Goal: Task Accomplishment & Management: Use online tool/utility

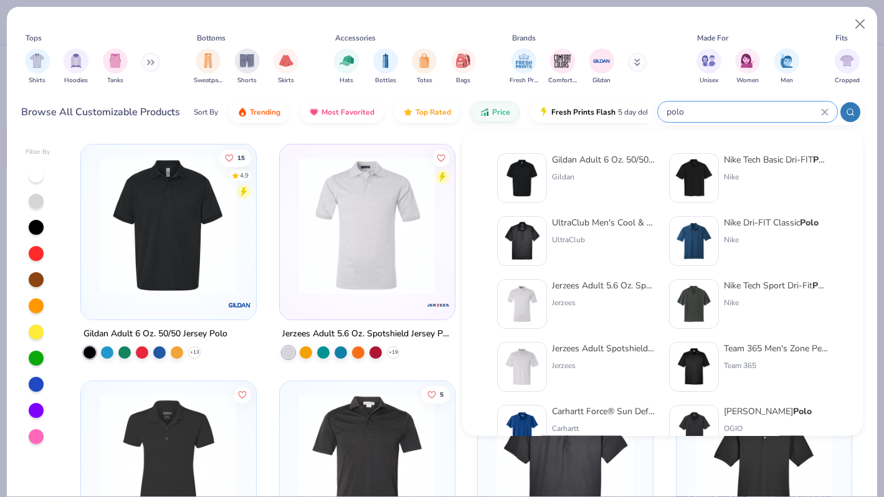
scroll to position [413, 0]
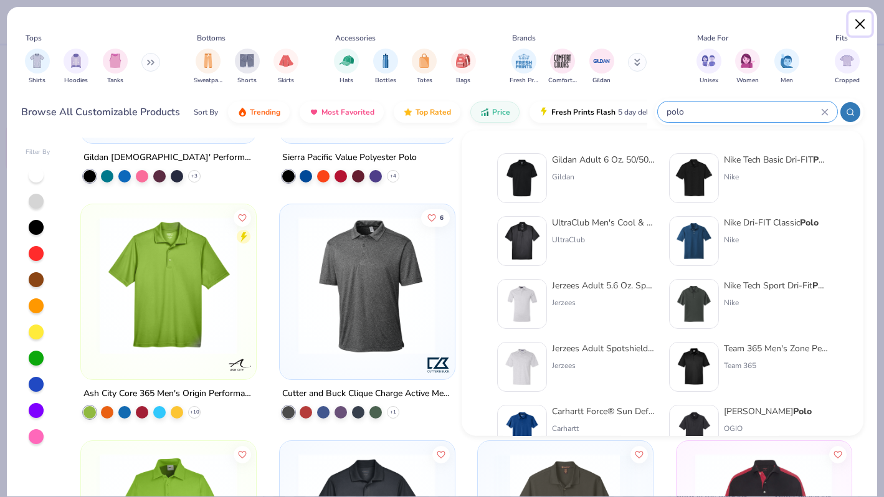
click at [858, 16] on button "Close" at bounding box center [861, 24] width 24 height 24
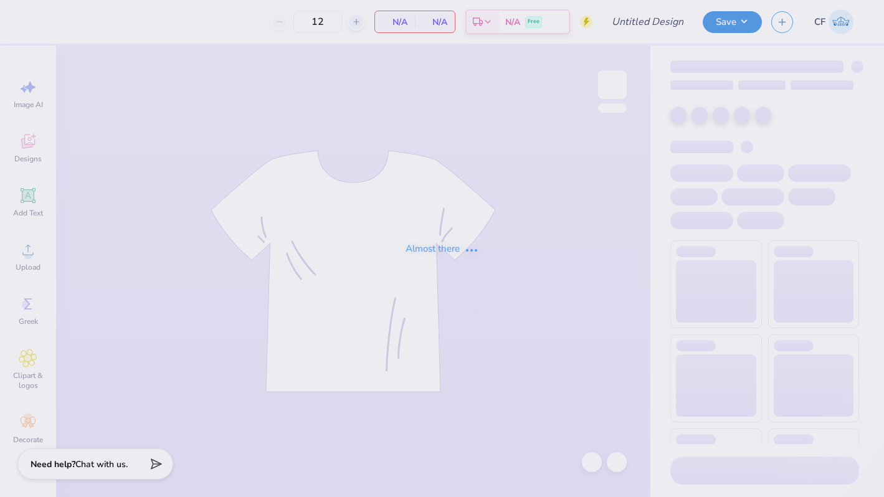
type input "KAPi"
type input "24"
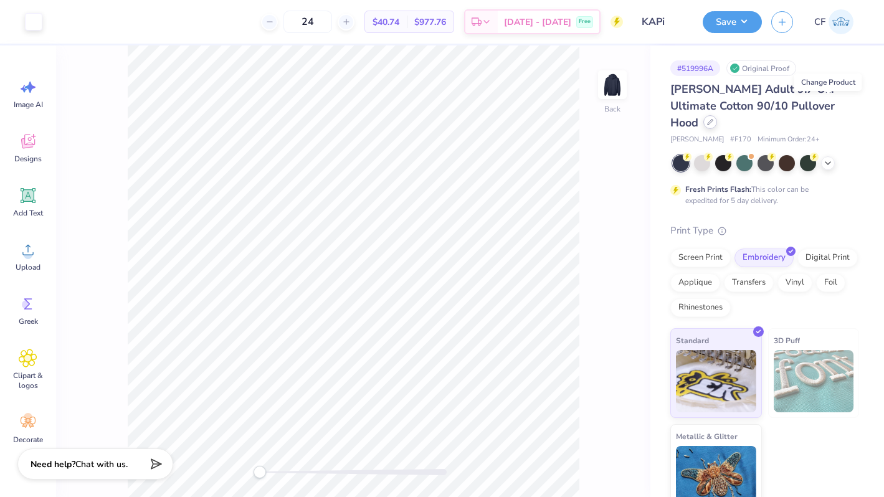
click at [714, 119] on icon at bounding box center [710, 122] width 6 height 6
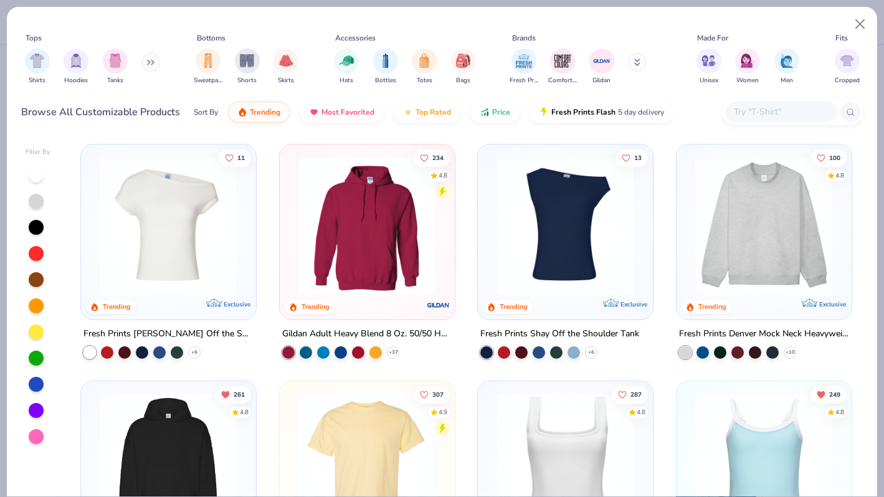
click at [410, 242] on img at bounding box center [367, 226] width 150 height 138
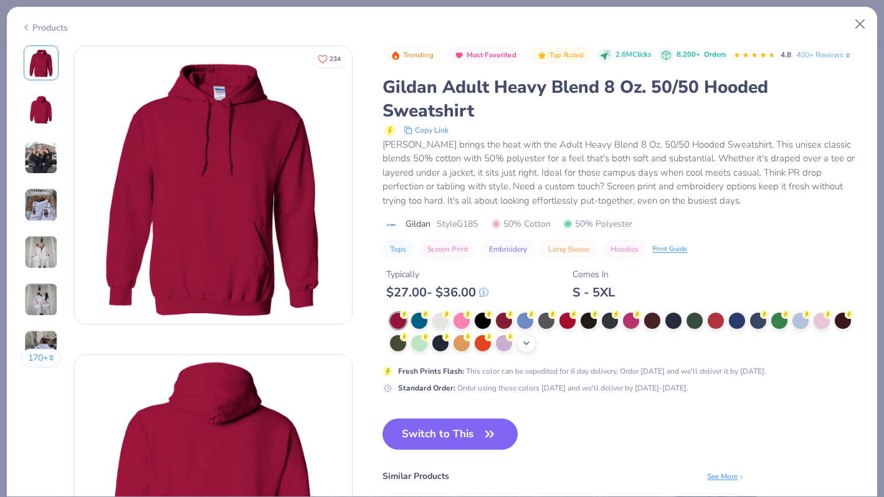
click at [527, 344] on icon at bounding box center [527, 343] width 10 height 10
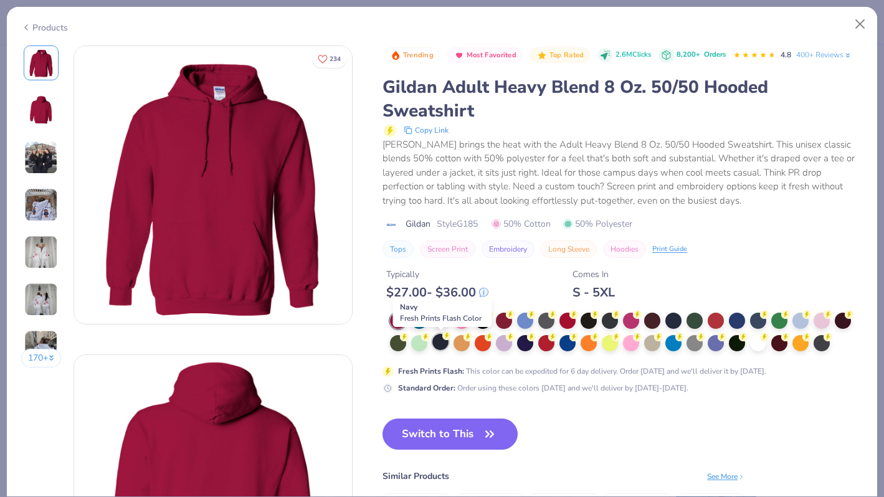
click at [436, 346] on div at bounding box center [441, 342] width 16 height 16
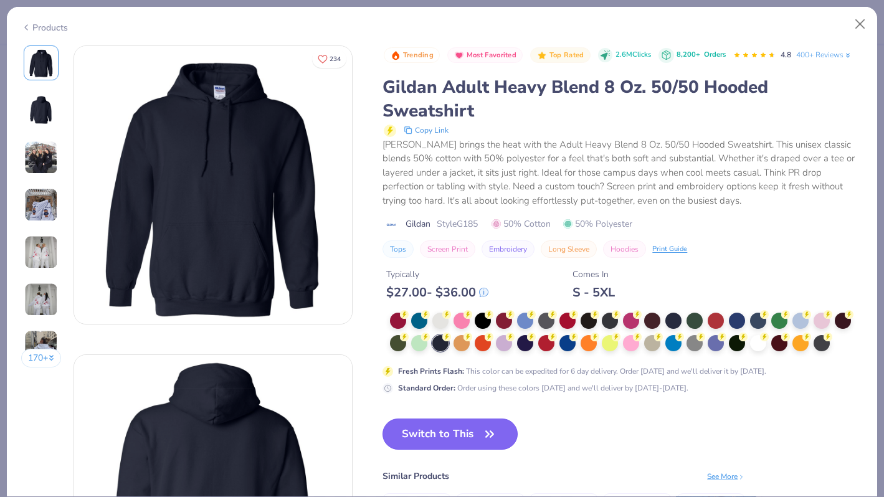
click at [432, 433] on button "Switch to This" at bounding box center [450, 434] width 135 height 31
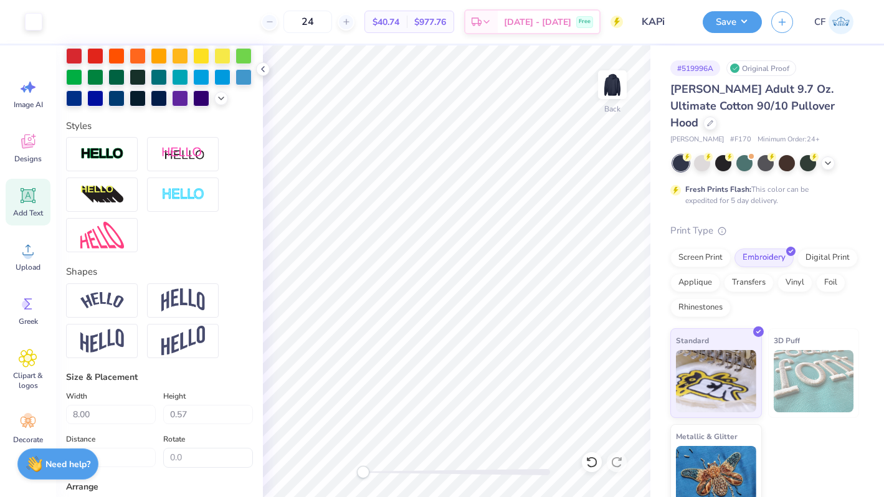
scroll to position [532, 0]
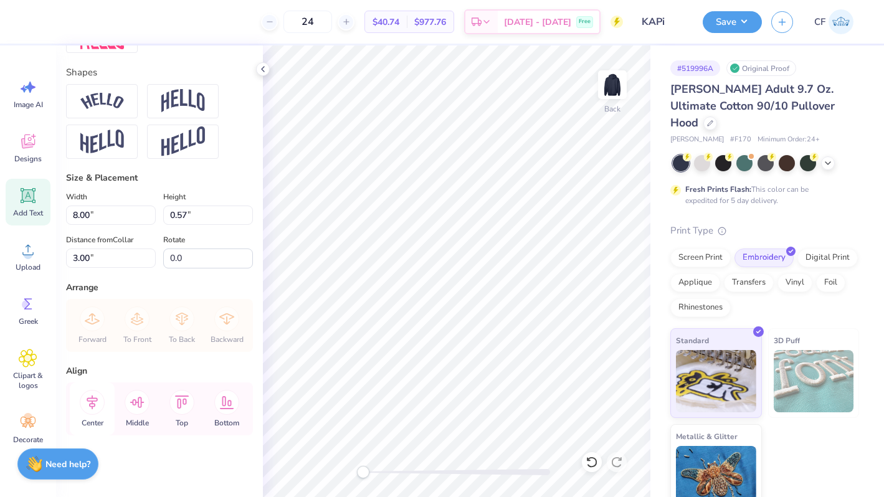
click at [96, 406] on icon at bounding box center [92, 402] width 25 height 25
click at [714, 119] on icon at bounding box center [710, 122] width 6 height 6
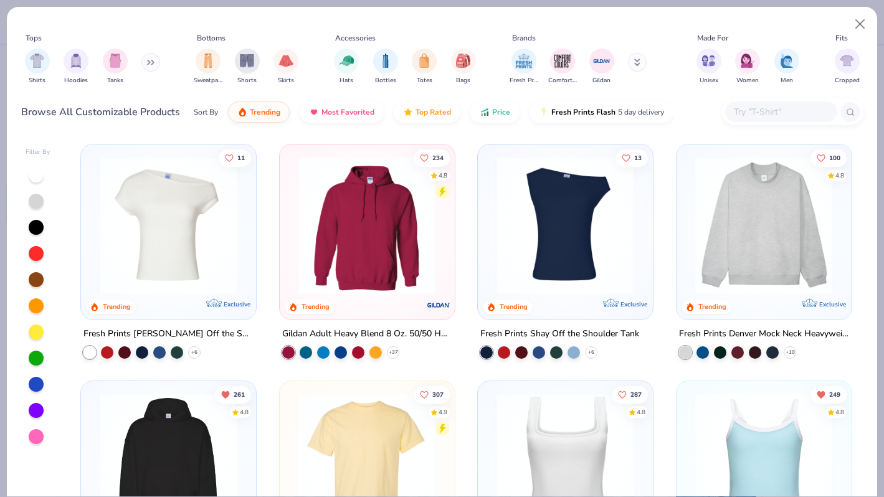
click at [361, 219] on img at bounding box center [367, 226] width 150 height 138
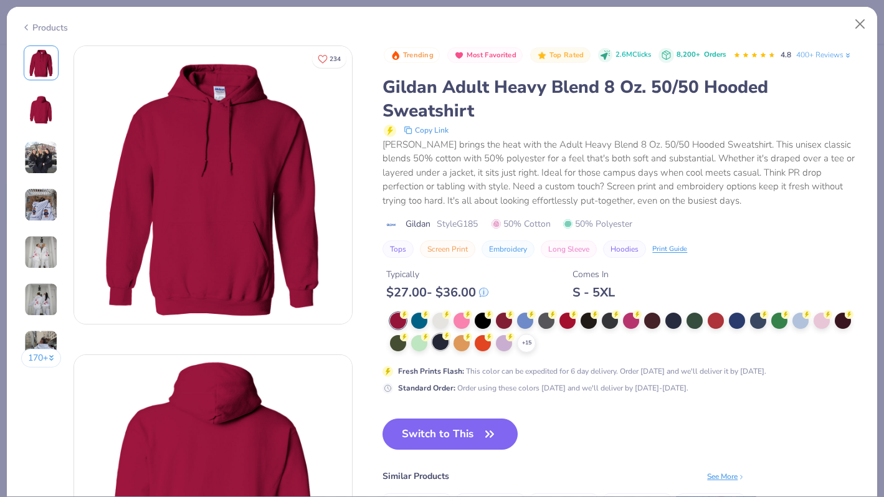
click at [446, 341] on div at bounding box center [441, 342] width 16 height 16
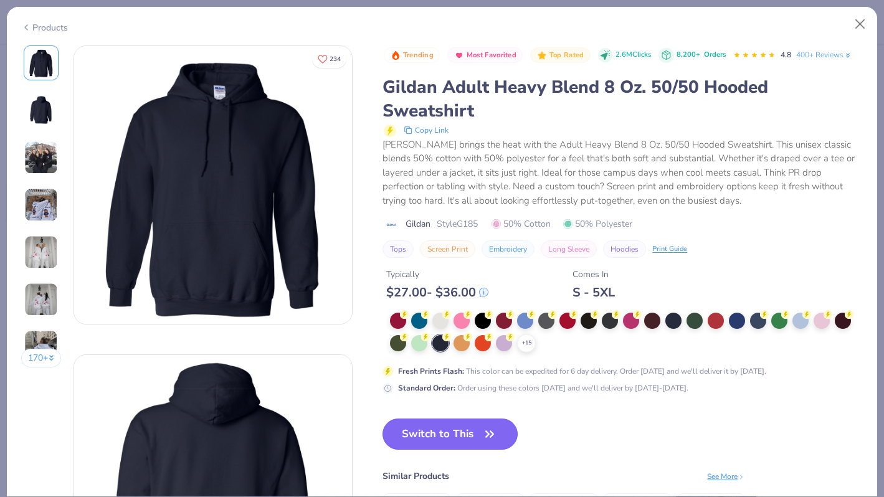
click at [445, 442] on button "Switch to This" at bounding box center [450, 434] width 135 height 31
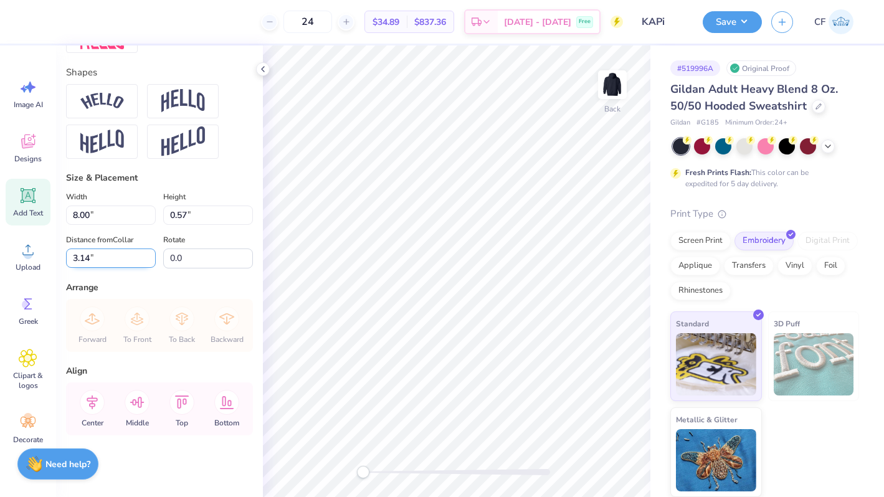
click at [93, 257] on input "3.14" at bounding box center [111, 258] width 90 height 19
click at [87, 404] on icon at bounding box center [92, 402] width 25 height 25
type input "3.00"
click at [88, 403] on icon at bounding box center [92, 402] width 25 height 25
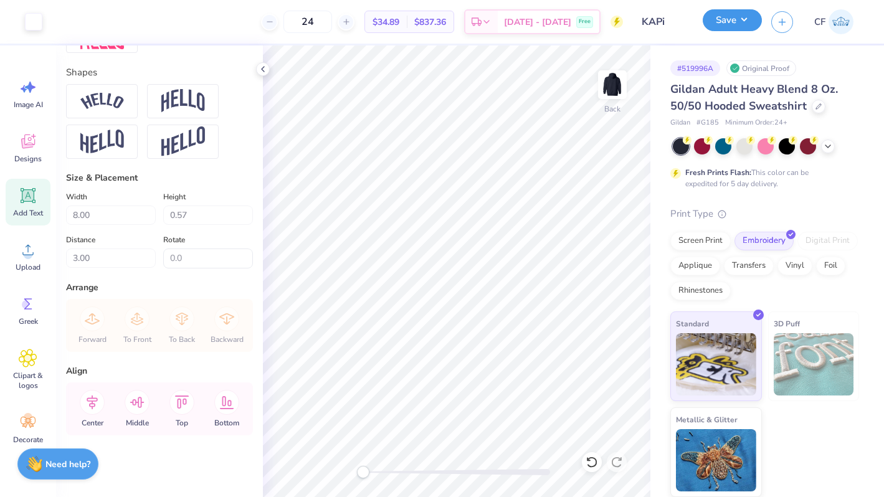
click at [748, 21] on button "Save" at bounding box center [732, 20] width 59 height 22
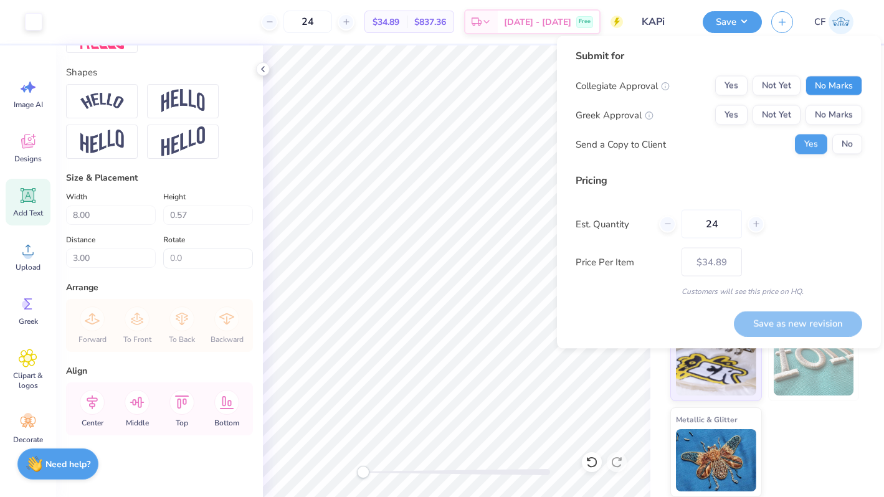
click at [823, 86] on button "No Marks" at bounding box center [834, 86] width 57 height 20
click at [725, 113] on button "Yes" at bounding box center [732, 115] width 32 height 20
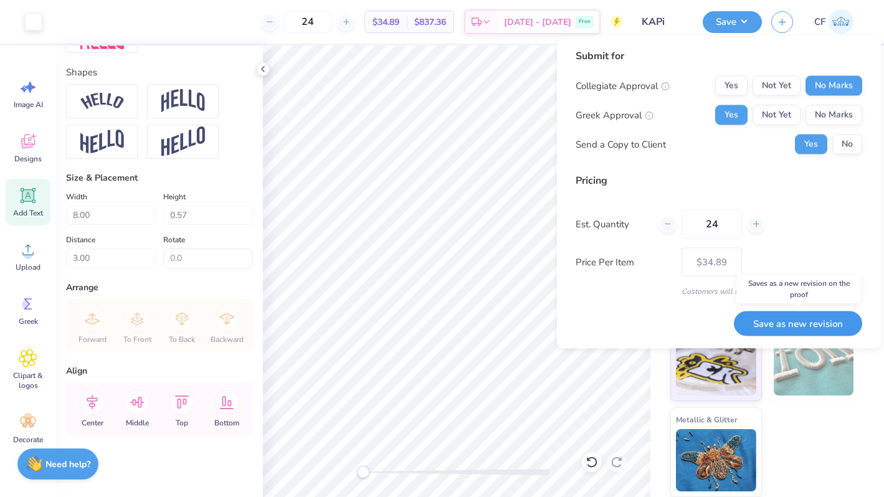
click at [806, 316] on button "Save as new revision" at bounding box center [798, 324] width 128 height 26
type input "– –"
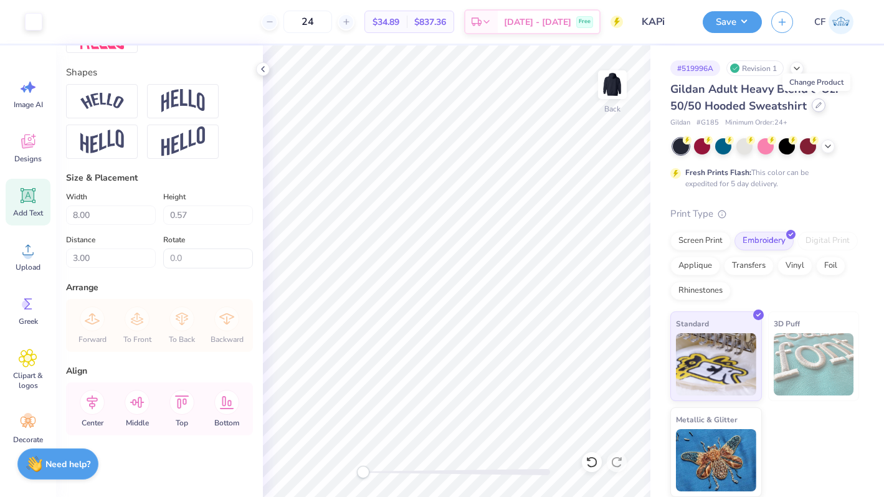
click at [817, 105] on icon at bounding box center [819, 105] width 5 height 5
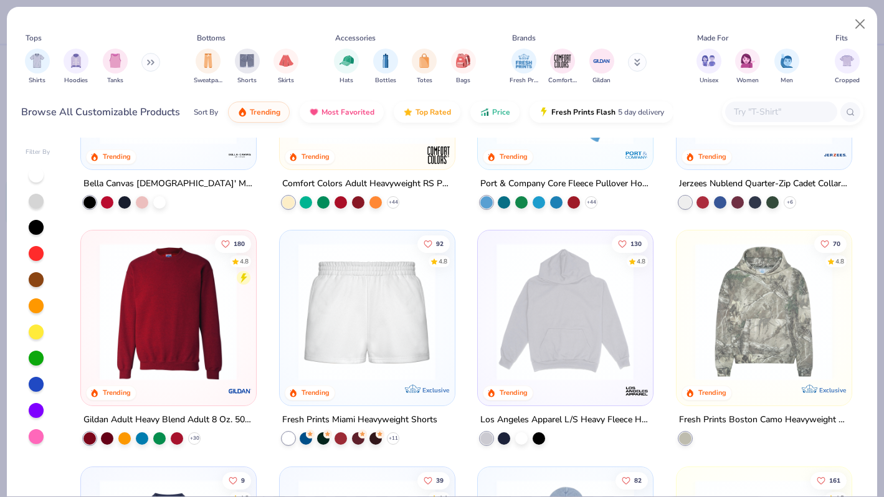
scroll to position [864, 0]
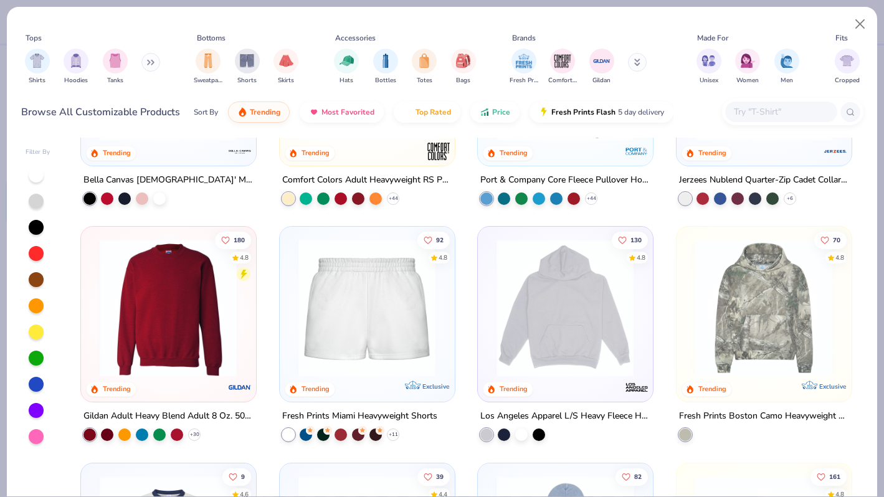
click at [185, 345] on img at bounding box center [168, 308] width 150 height 138
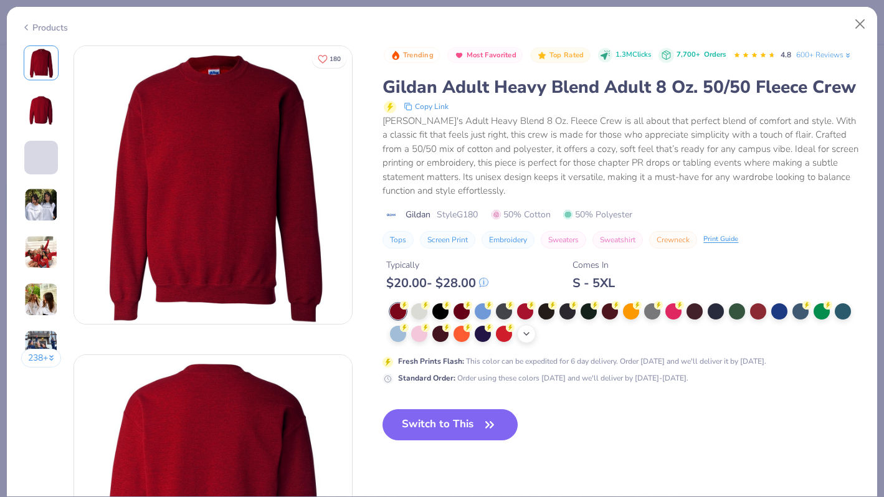
click at [527, 332] on icon at bounding box center [527, 334] width 10 height 10
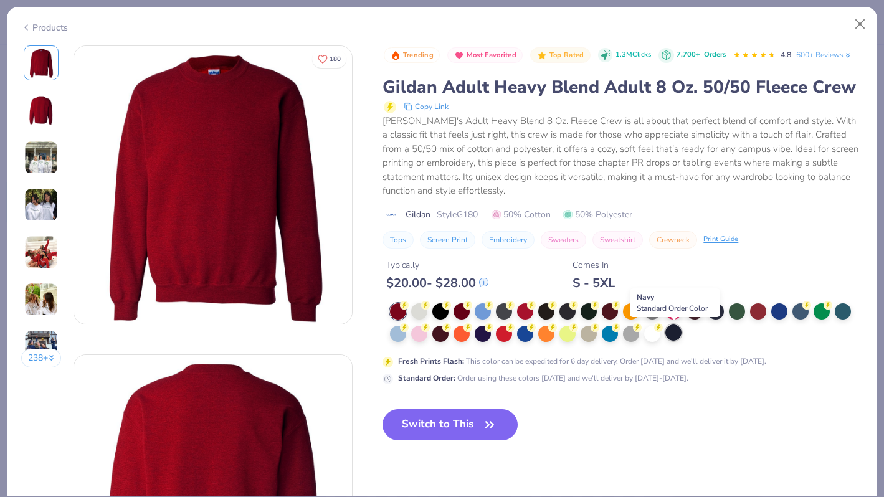
click at [680, 335] on div at bounding box center [674, 333] width 16 height 16
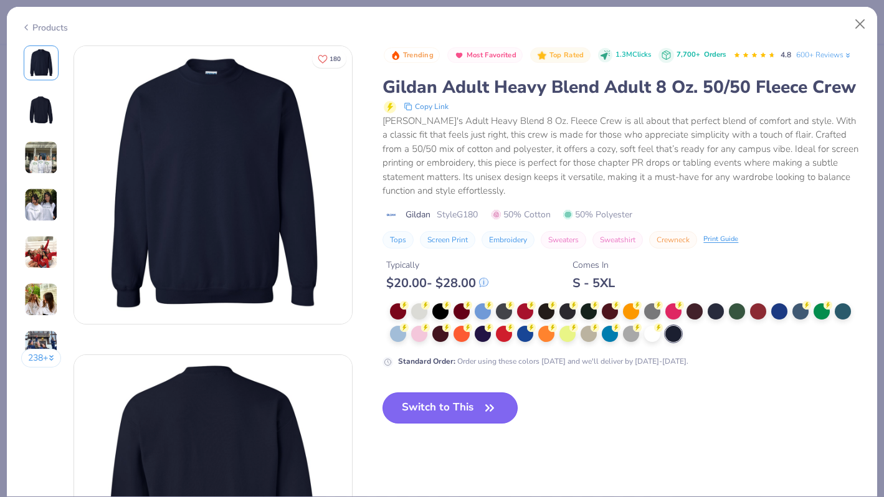
click at [480, 412] on button "Switch to This" at bounding box center [450, 408] width 135 height 31
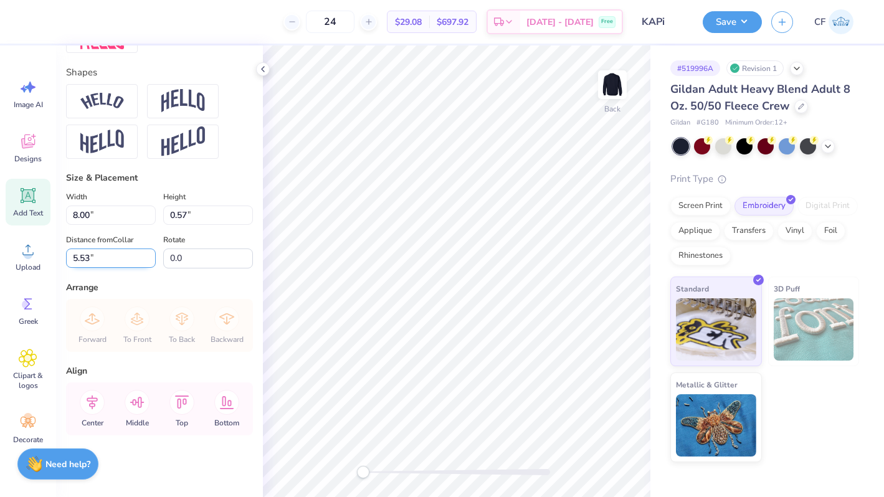
click at [93, 259] on input "5.53" at bounding box center [111, 258] width 90 height 19
type input "5"
click at [97, 403] on icon at bounding box center [92, 402] width 25 height 25
type input "3.00"
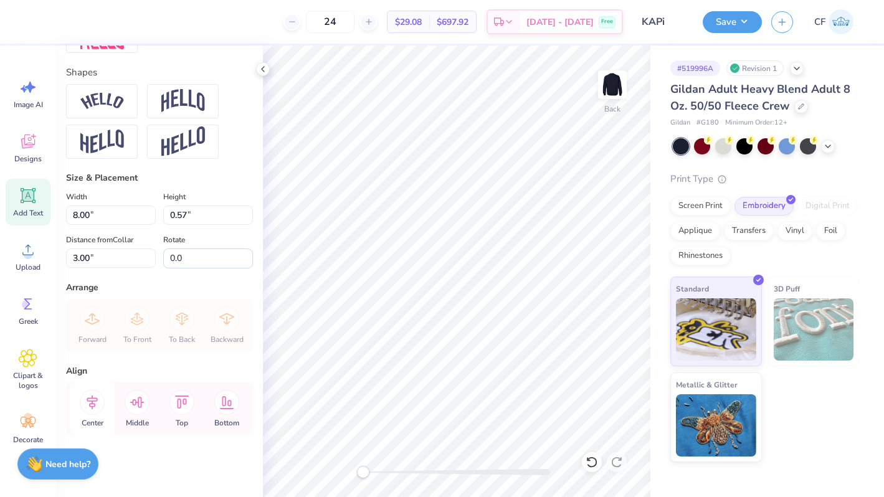
click at [93, 404] on icon at bounding box center [92, 402] width 25 height 25
click at [736, 16] on button "Save" at bounding box center [732, 20] width 59 height 22
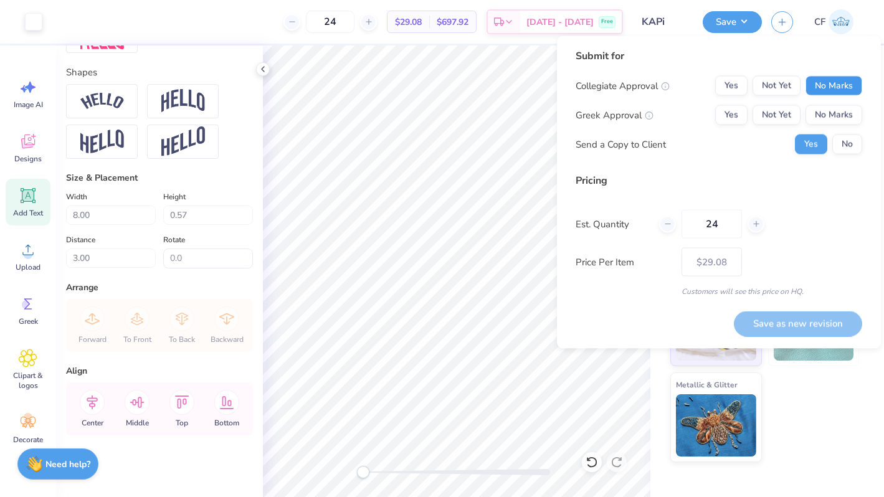
click at [825, 88] on button "No Marks" at bounding box center [834, 86] width 57 height 20
click at [720, 118] on button "Yes" at bounding box center [732, 115] width 32 height 20
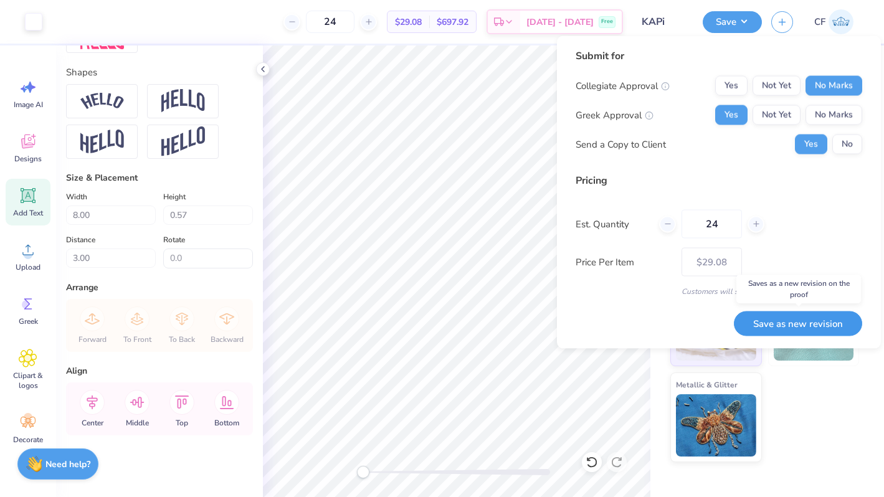
click at [803, 322] on button "Save as new revision" at bounding box center [798, 324] width 128 height 26
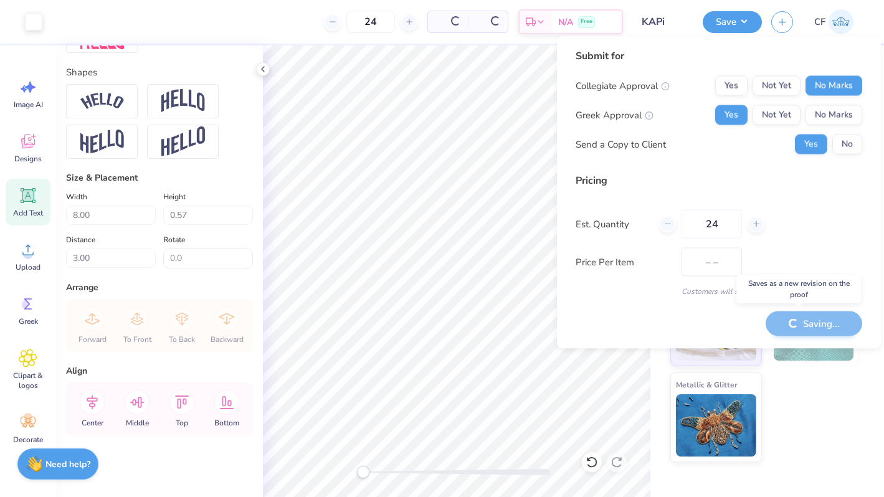
type input "$29.08"
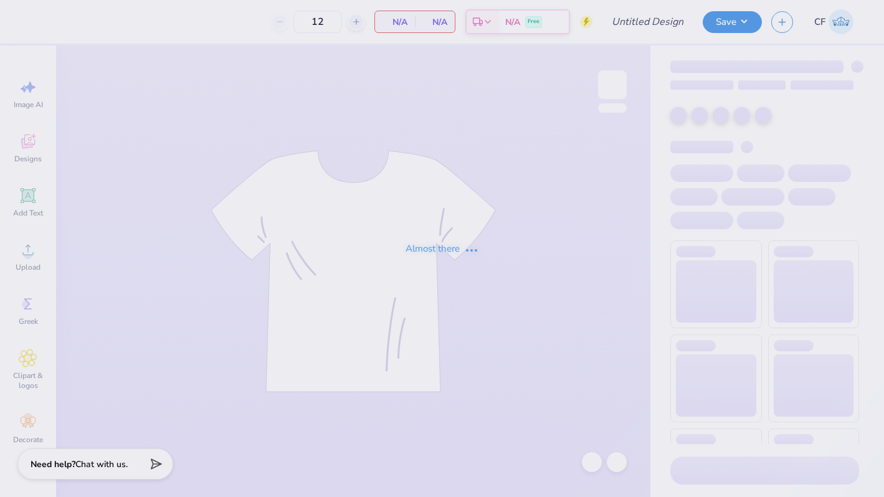
type input "KAPi"
type input "24"
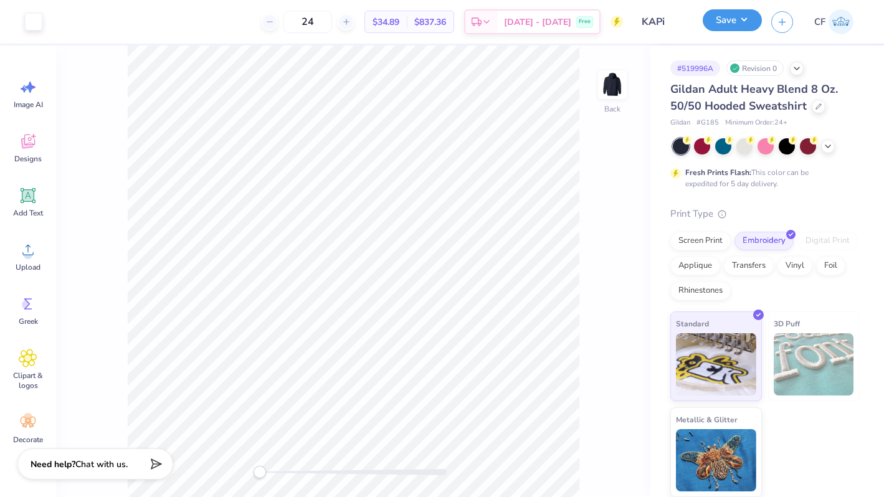
click at [748, 26] on button "Save" at bounding box center [732, 20] width 59 height 22
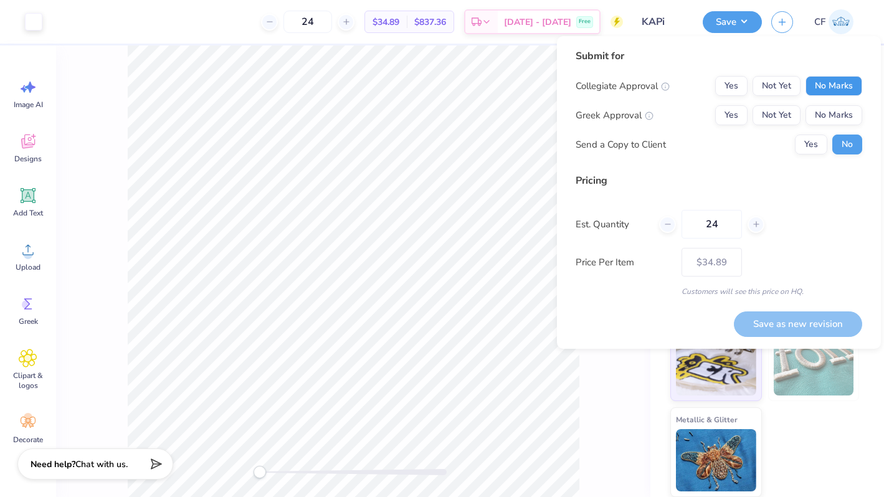
click at [846, 87] on button "No Marks" at bounding box center [834, 86] width 57 height 20
click at [846, 115] on button "No Marks" at bounding box center [834, 115] width 57 height 20
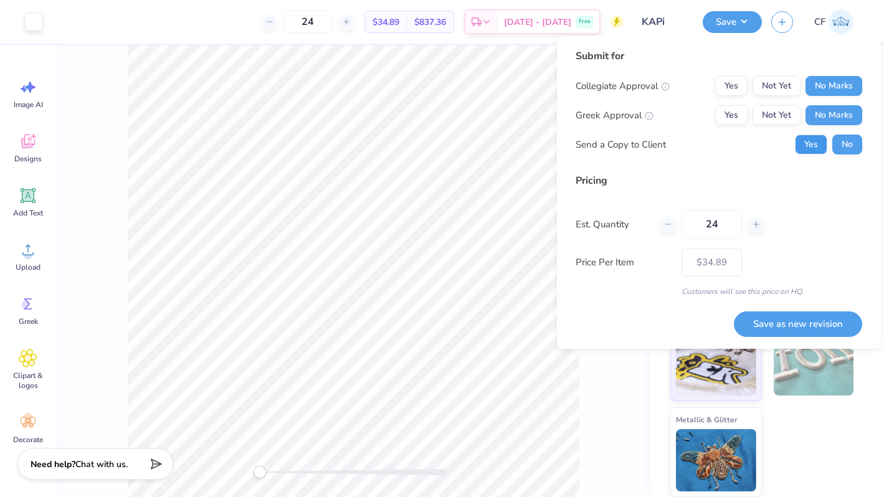
click at [801, 139] on button "Yes" at bounding box center [811, 145] width 32 height 20
click at [766, 327] on button "Save as new revision" at bounding box center [798, 325] width 128 height 26
type input "– –"
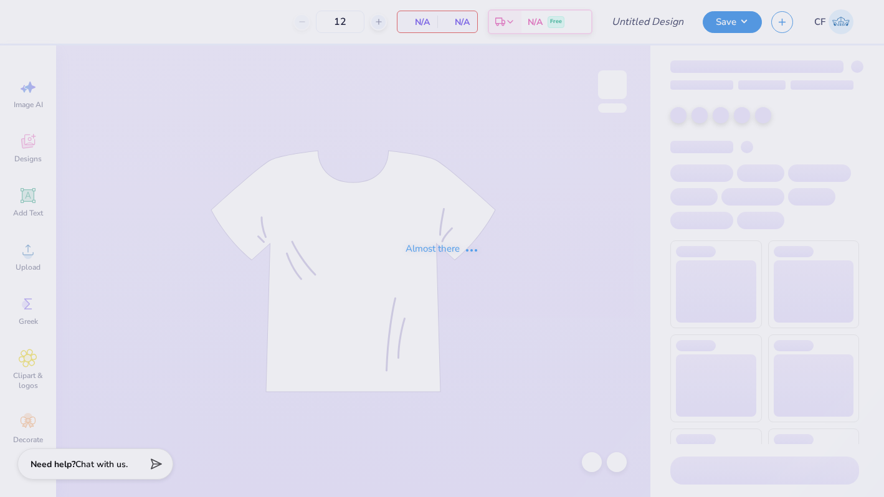
type input "KAPi"
type input "24"
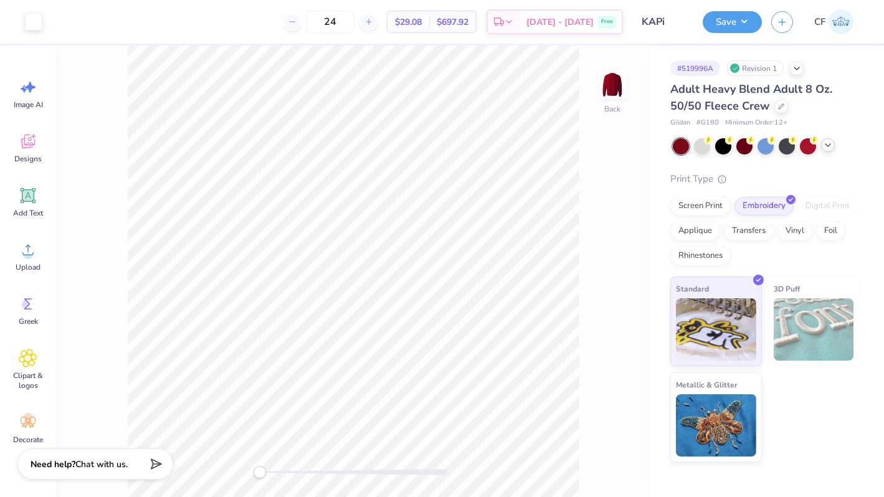
click at [823, 141] on icon at bounding box center [828, 145] width 10 height 10
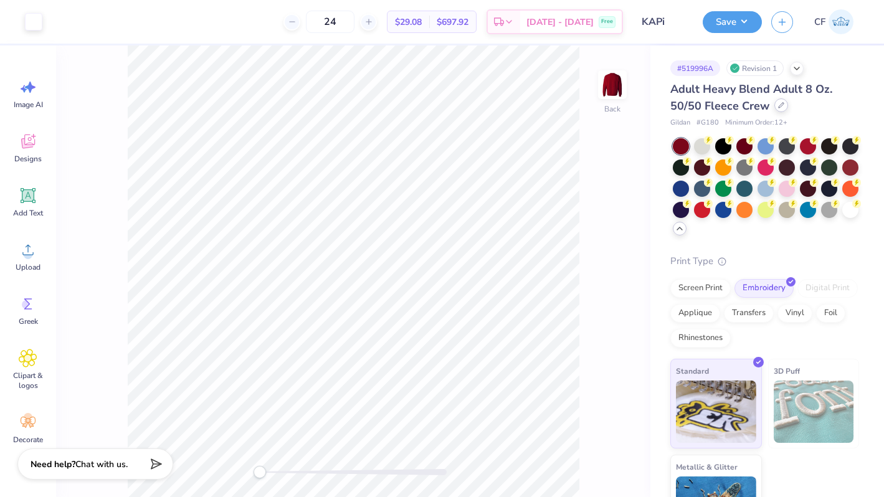
click at [780, 109] on div at bounding box center [782, 105] width 14 height 14
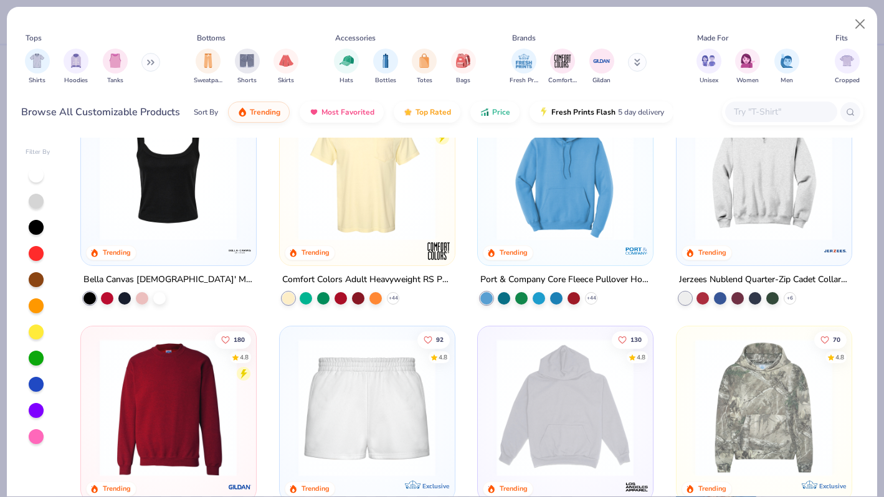
scroll to position [873, 0]
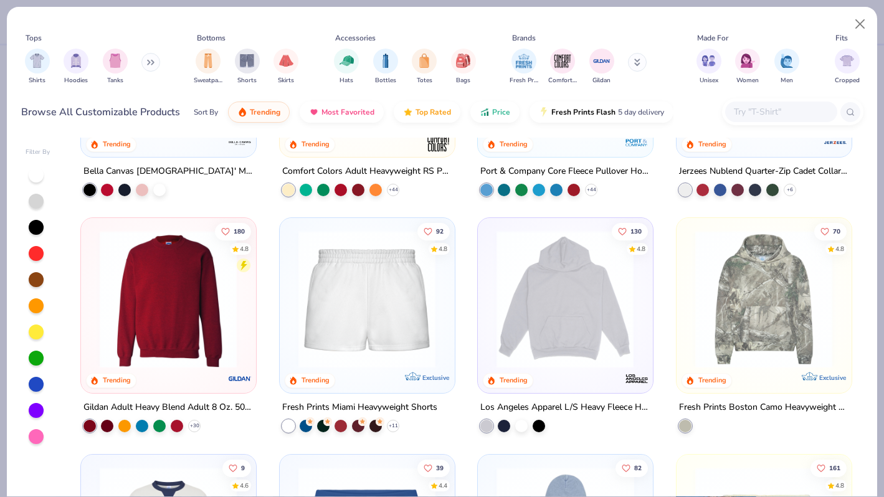
click at [226, 307] on img at bounding box center [168, 300] width 150 height 138
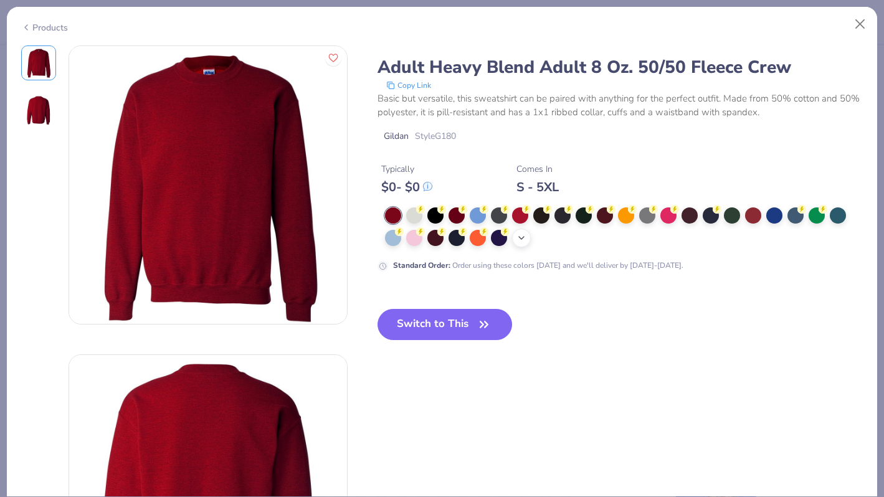
click at [520, 236] on icon at bounding box center [522, 238] width 10 height 10
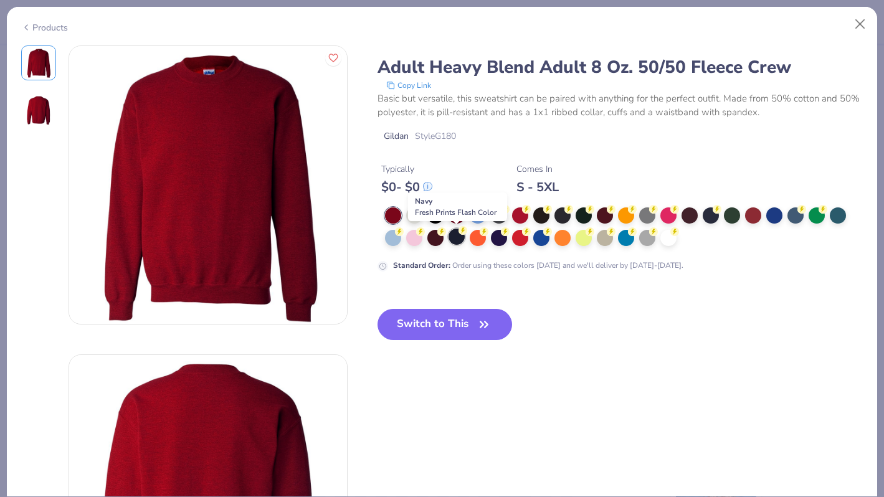
click at [461, 239] on div at bounding box center [457, 237] width 16 height 16
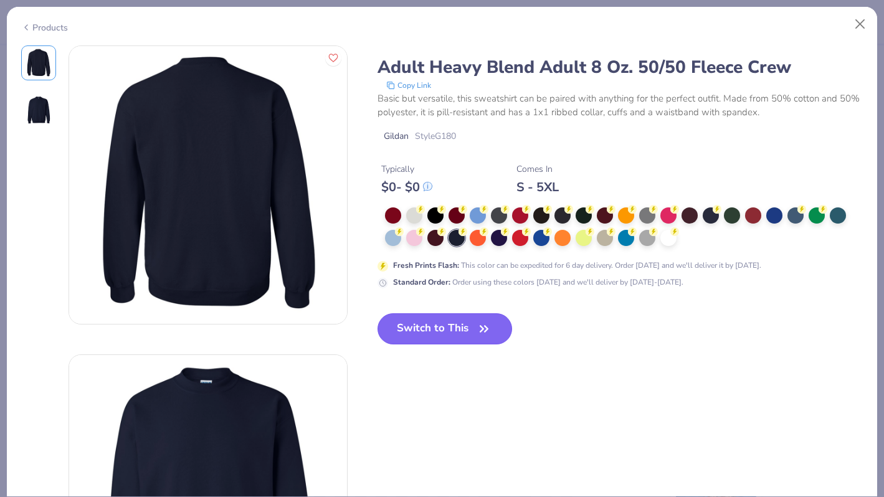
click at [446, 338] on button "Switch to This" at bounding box center [445, 329] width 135 height 31
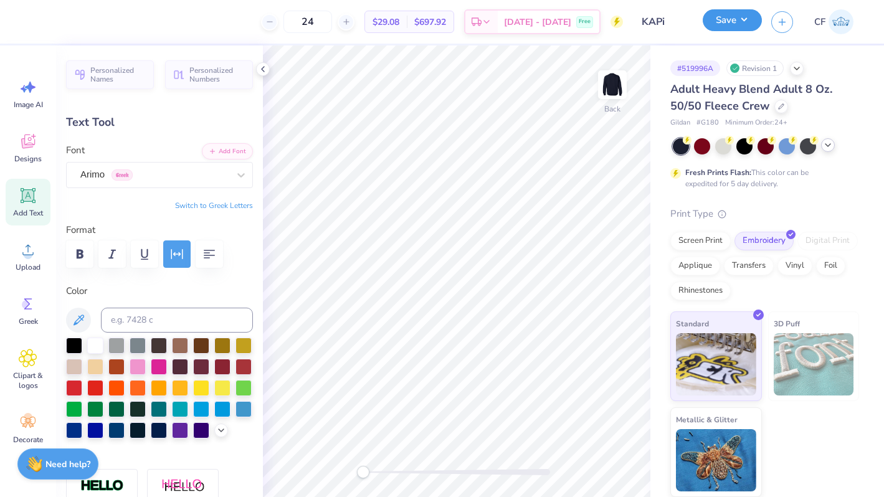
click at [731, 11] on button "Save" at bounding box center [732, 20] width 59 height 22
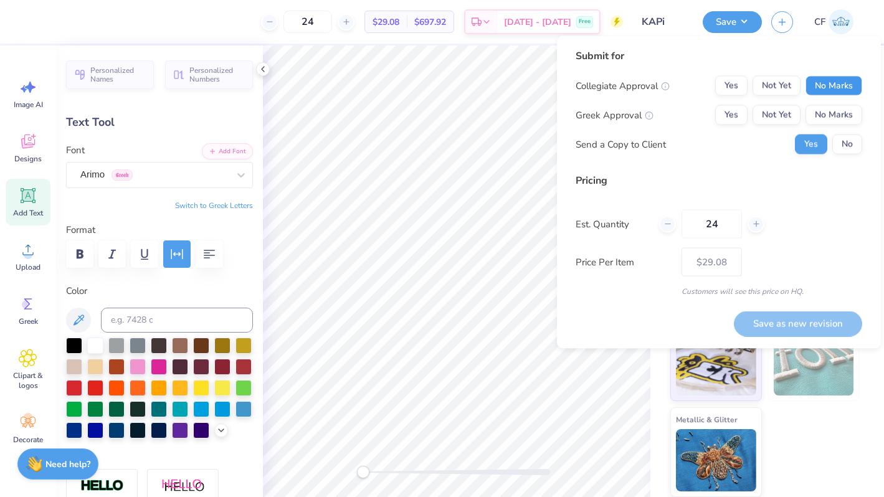
click at [817, 84] on button "No Marks" at bounding box center [834, 86] width 57 height 20
click at [818, 110] on button "No Marks" at bounding box center [834, 115] width 57 height 20
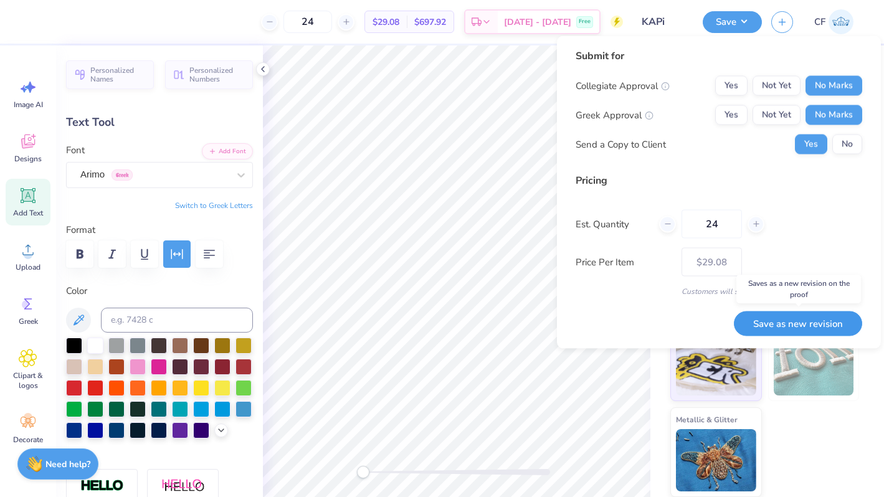
click at [777, 322] on button "Save as new revision" at bounding box center [798, 324] width 128 height 26
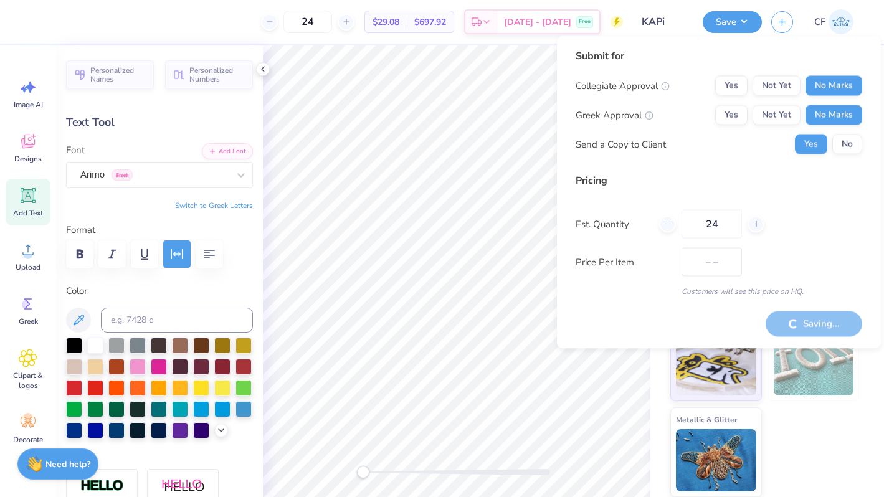
type input "$29.08"
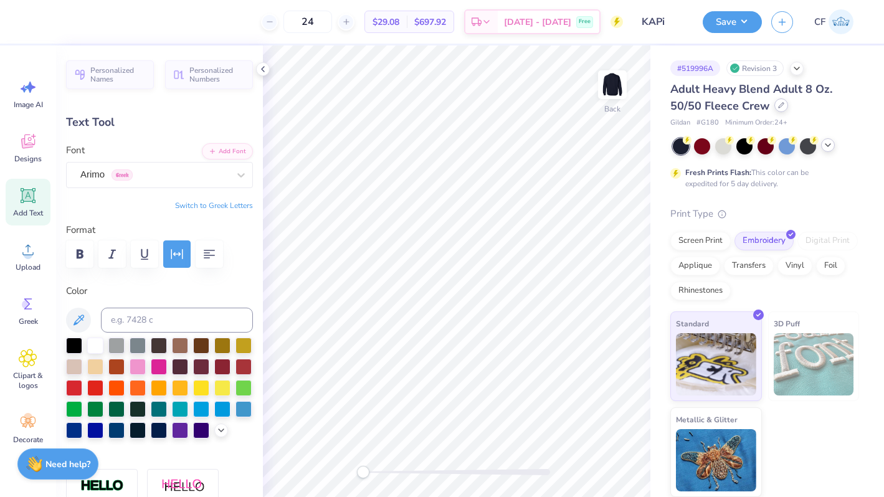
click at [777, 111] on div at bounding box center [782, 105] width 14 height 14
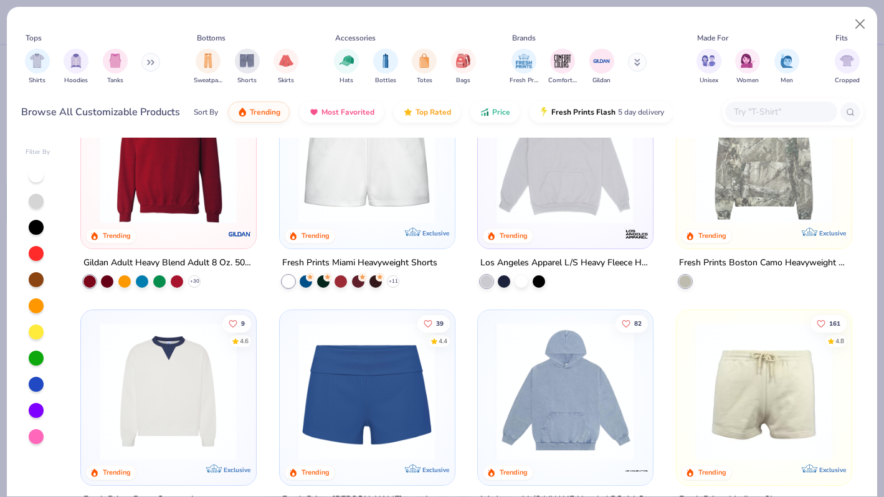
scroll to position [992, 0]
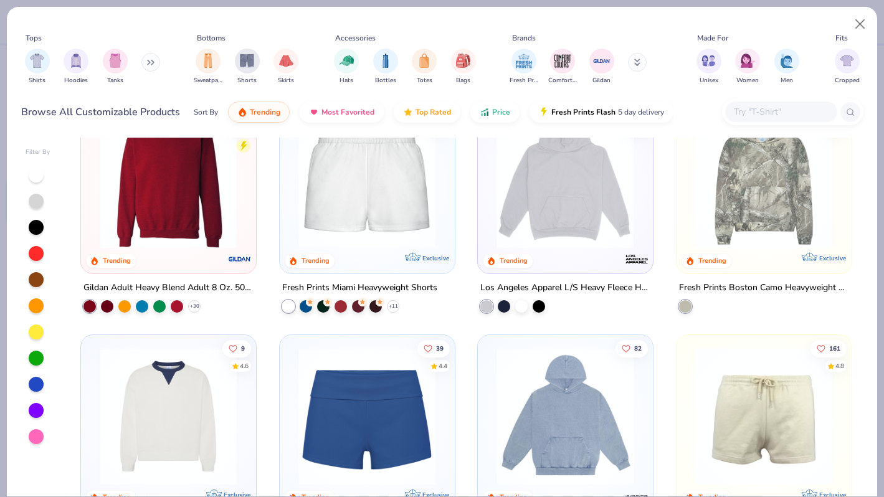
click at [199, 223] on img at bounding box center [168, 180] width 150 height 138
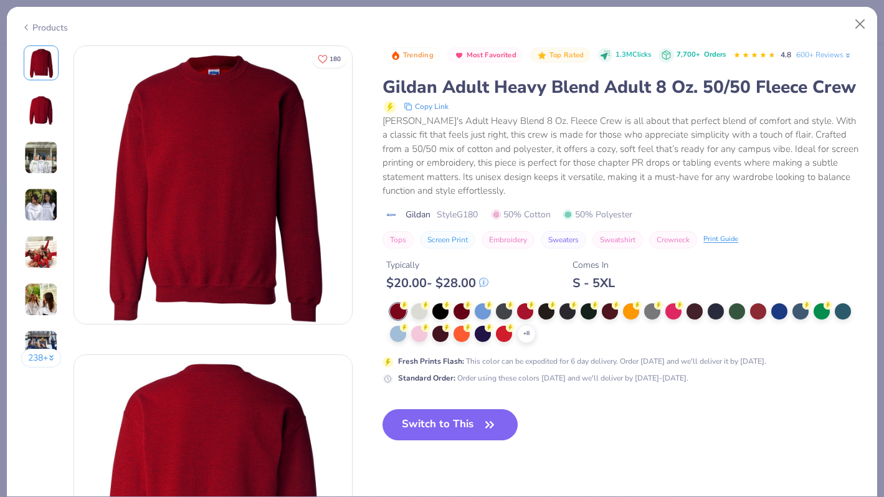
click at [533, 150] on div "Gildan's Adult Heavy Blend 8 Oz. Fleece Crew is all about that perfect blend of…" at bounding box center [623, 156] width 481 height 84
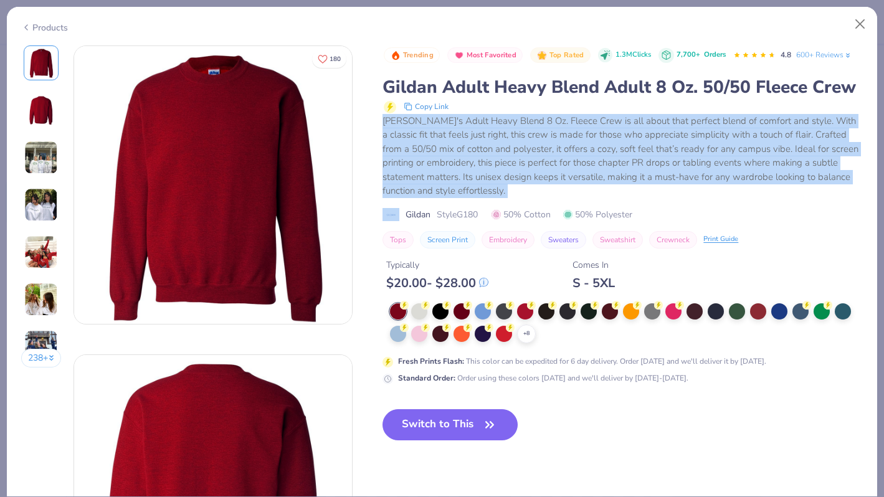
click at [533, 150] on div "Gildan's Adult Heavy Blend 8 Oz. Fleece Crew is all about that perfect blend of…" at bounding box center [623, 156] width 481 height 84
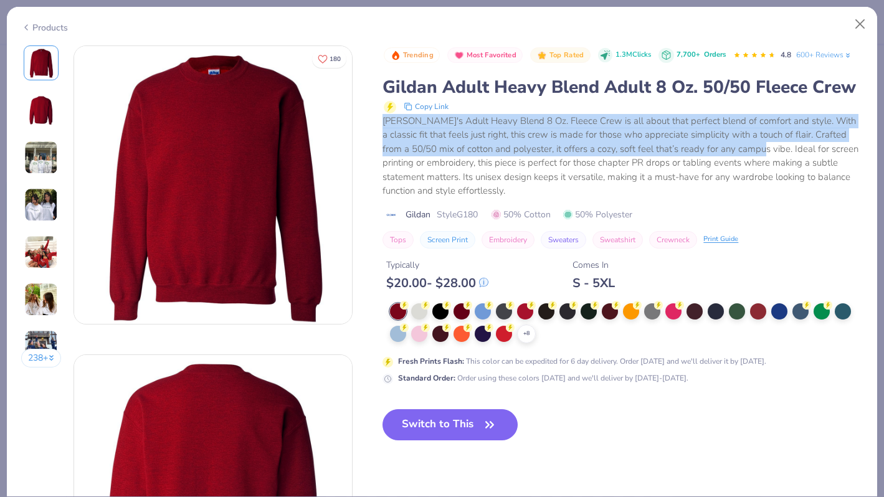
drag, startPoint x: 732, startPoint y: 150, endPoint x: 383, endPoint y: 118, distance: 350.5
click at [383, 118] on div "Gildan's Adult Heavy Blend 8 Oz. Fleece Crew is all about that perfect blend of…" at bounding box center [623, 156] width 481 height 84
click at [443, 141] on div "Gildan's Adult Heavy Blend 8 Oz. Fleece Crew is all about that perfect blend of…" at bounding box center [623, 156] width 481 height 84
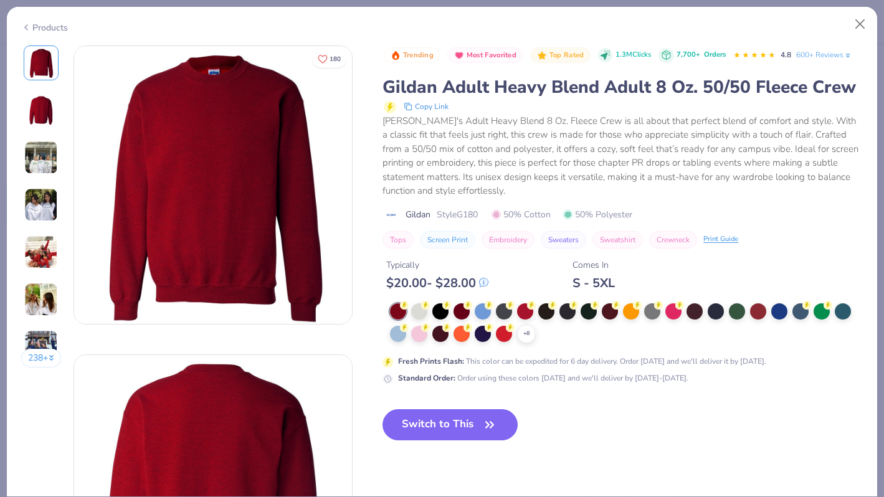
click at [384, 121] on div "Gildan's Adult Heavy Blend 8 Oz. Fleece Crew is all about that perfect blend of…" at bounding box center [623, 156] width 481 height 84
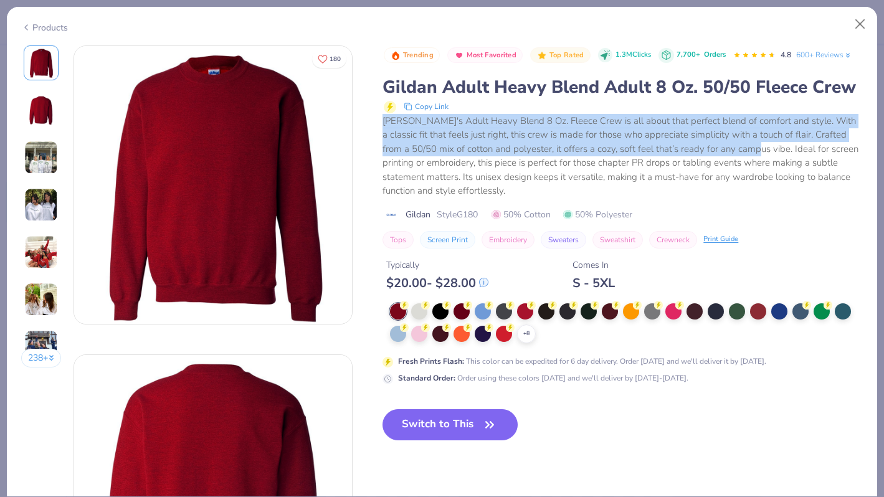
drag, startPoint x: 386, startPoint y: 119, endPoint x: 731, endPoint y: 151, distance: 346.2
click at [731, 151] on div "Gildan's Adult Heavy Blend 8 Oz. Fleece Crew is all about that perfect blend of…" at bounding box center [623, 156] width 481 height 84
copy div "Gildan's Adult Heavy Blend 8 Oz. Fleece Crew is all about that perfect blend of…"
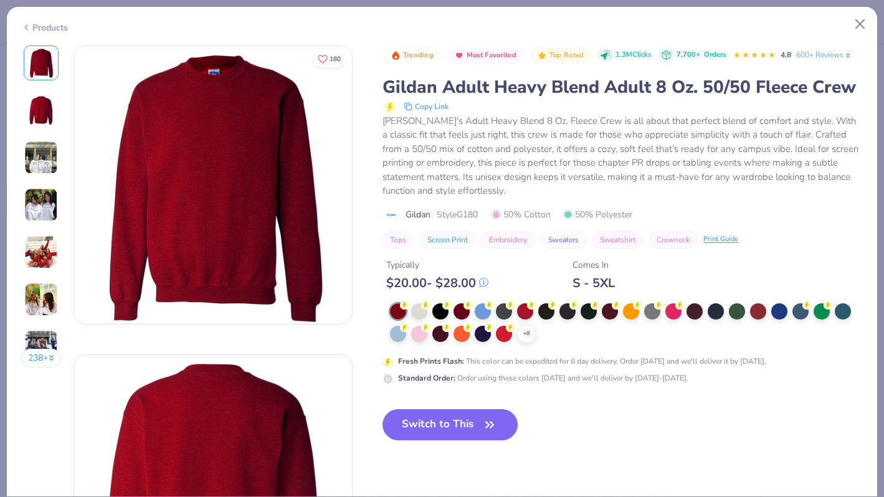
click at [29, 23] on icon at bounding box center [26, 27] width 10 height 15
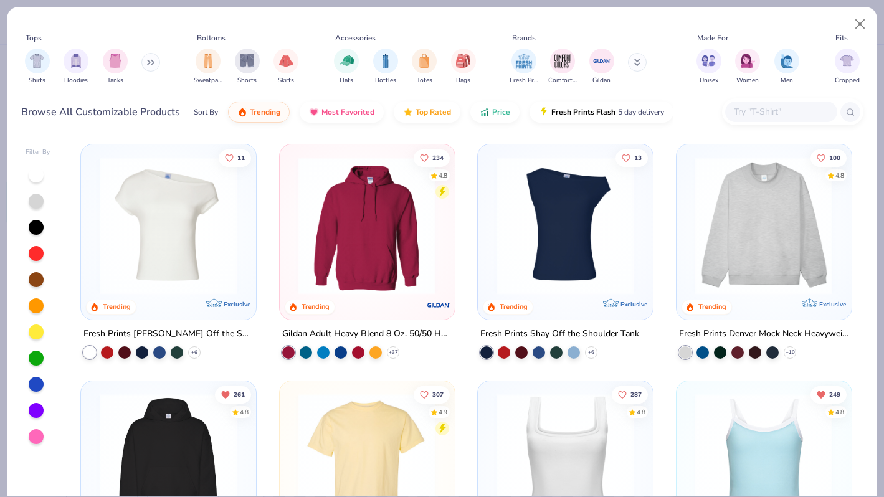
click at [364, 223] on img at bounding box center [367, 226] width 150 height 138
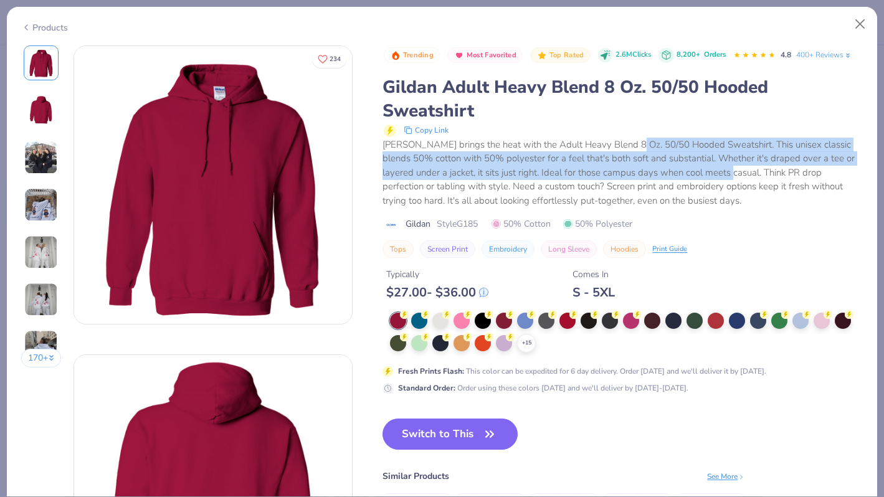
drag, startPoint x: 383, startPoint y: 144, endPoint x: 702, endPoint y: 173, distance: 320.5
click at [702, 173] on div "Gildan brings the heat with the Adult Heavy Blend 8 Oz. 50/50 Hooded Sweatshirt…" at bounding box center [623, 173] width 481 height 70
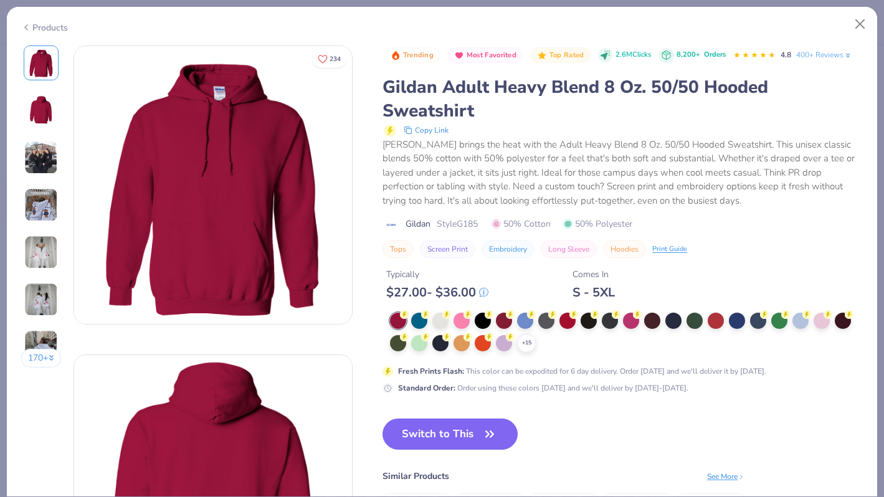
click at [623, 141] on div "Gildan brings the heat with the Adult Heavy Blend 8 Oz. 50/50 Hooded Sweatshirt…" at bounding box center [623, 173] width 481 height 70
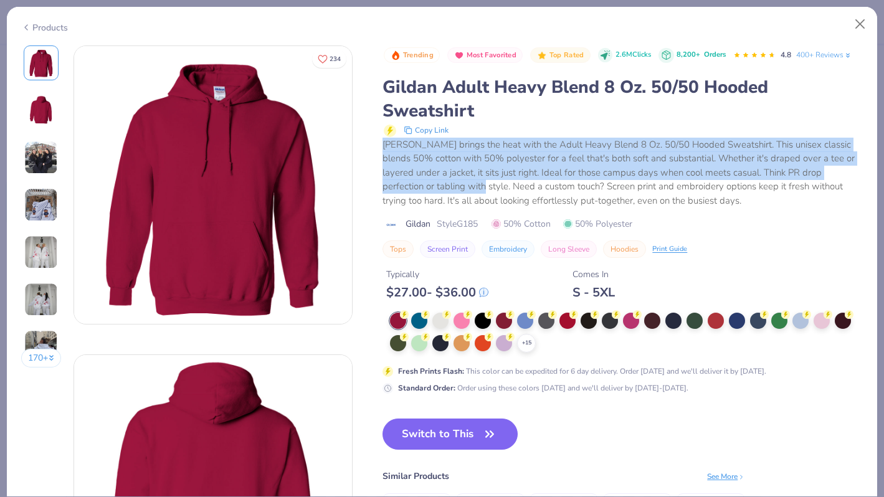
drag, startPoint x: 385, startPoint y: 144, endPoint x: 426, endPoint y: 189, distance: 60.5
click at [426, 189] on div "Gildan brings the heat with the Adult Heavy Blend 8 Oz. 50/50 Hooded Sweatshirt…" at bounding box center [623, 173] width 481 height 70
copy div "Gildan brings the heat with the Adult Heavy Blend 8 Oz. 50/50 Hooded Sweatshirt…"
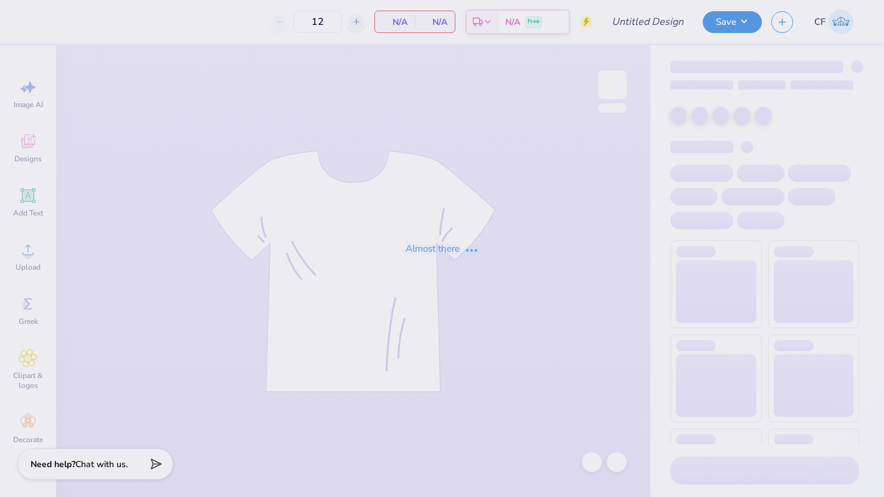
type input "KAPi"
type input "24"
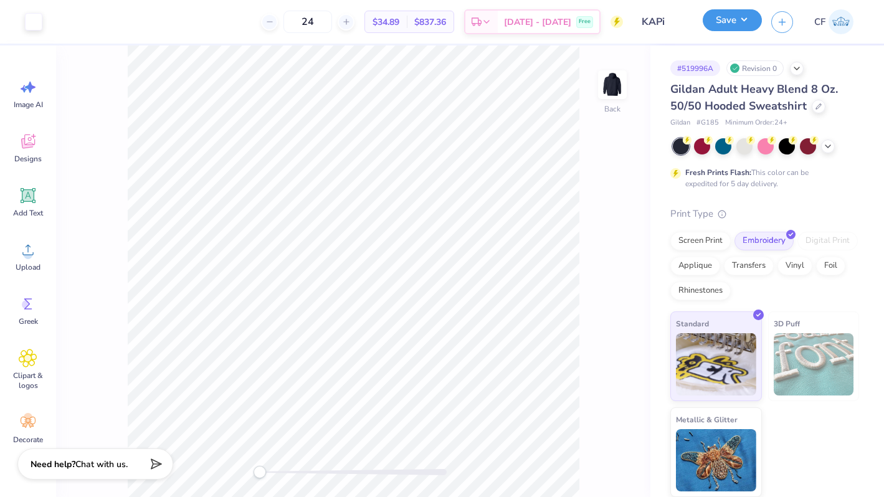
click at [748, 22] on button "Save" at bounding box center [732, 20] width 59 height 22
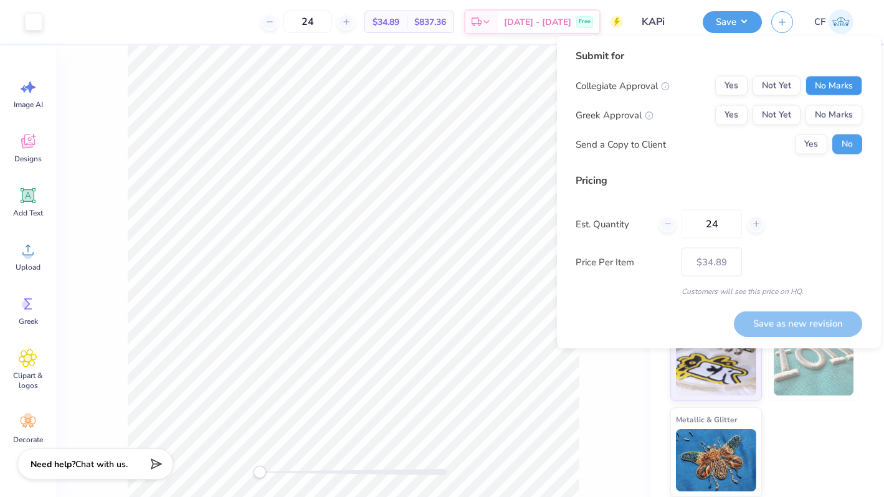
click at [820, 81] on button "No Marks" at bounding box center [834, 86] width 57 height 20
click at [820, 113] on button "No Marks" at bounding box center [834, 115] width 57 height 20
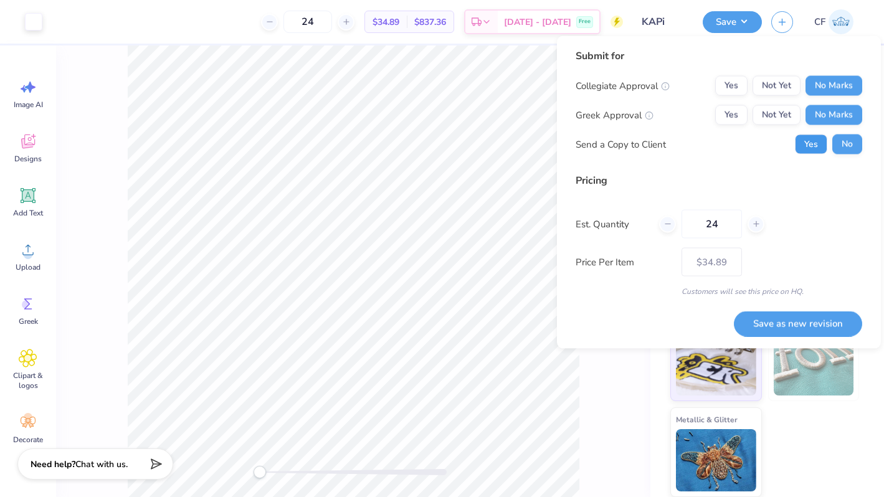
click at [817, 141] on button "Yes" at bounding box center [811, 145] width 32 height 20
click at [787, 326] on button "Save as new revision" at bounding box center [798, 324] width 128 height 26
type input "– –"
